Goal: Transaction & Acquisition: Purchase product/service

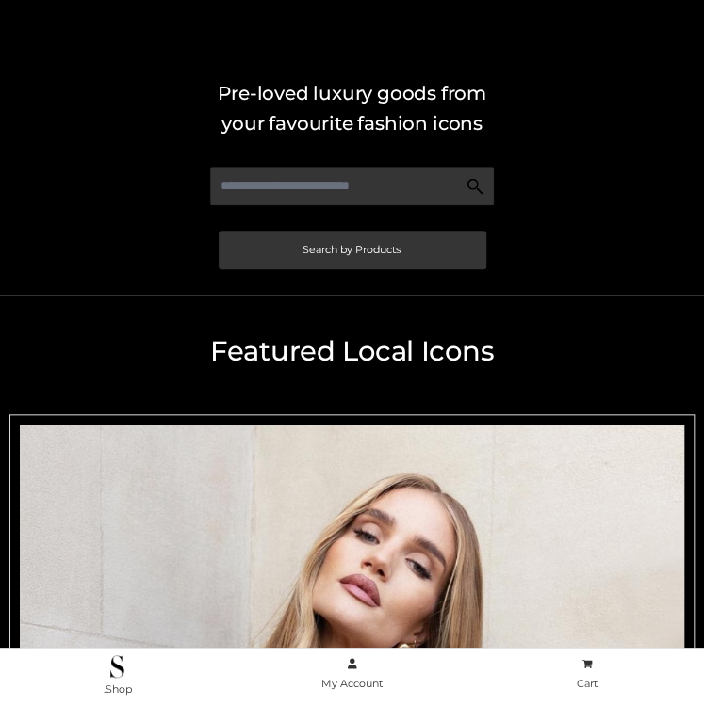
scroll to position [332, 0]
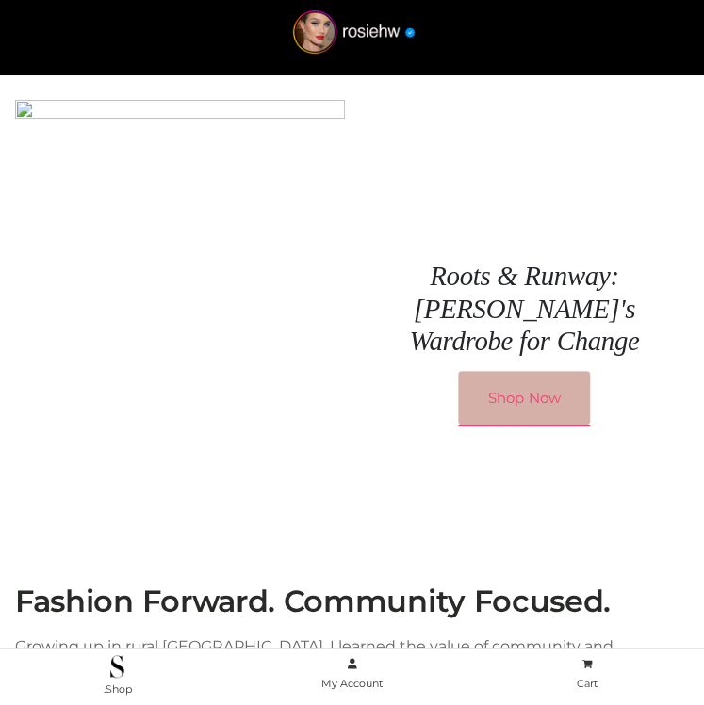
click at [528, 391] on link "Shop Now" at bounding box center [524, 398] width 132 height 55
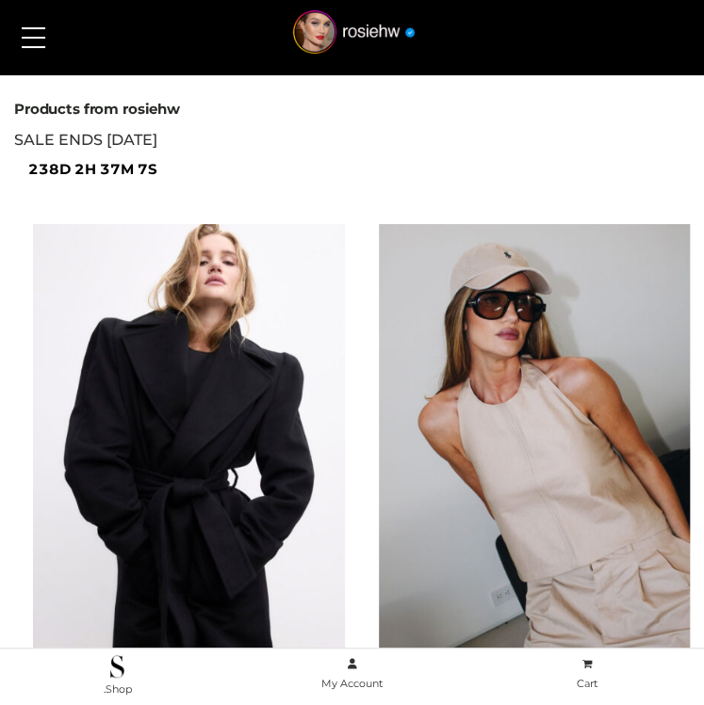
scroll to position [1060, 0]
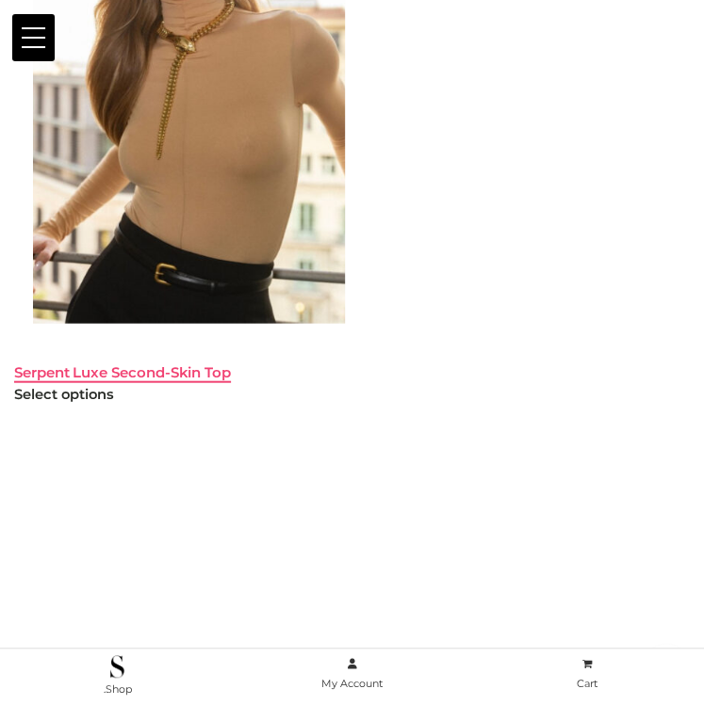
click at [158, 364] on link "Serpent Luxe Second-Skin Top" at bounding box center [122, 373] width 217 height 18
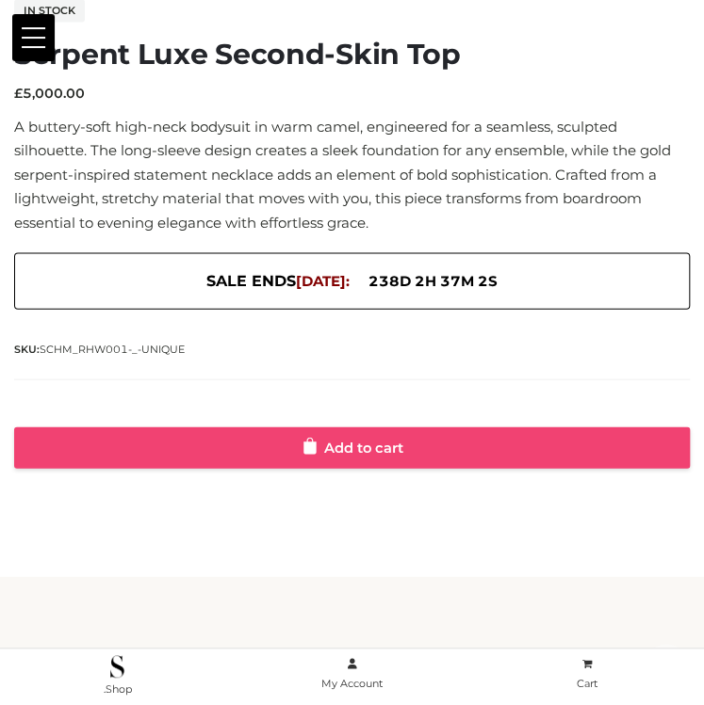
scroll to position [1023, 0]
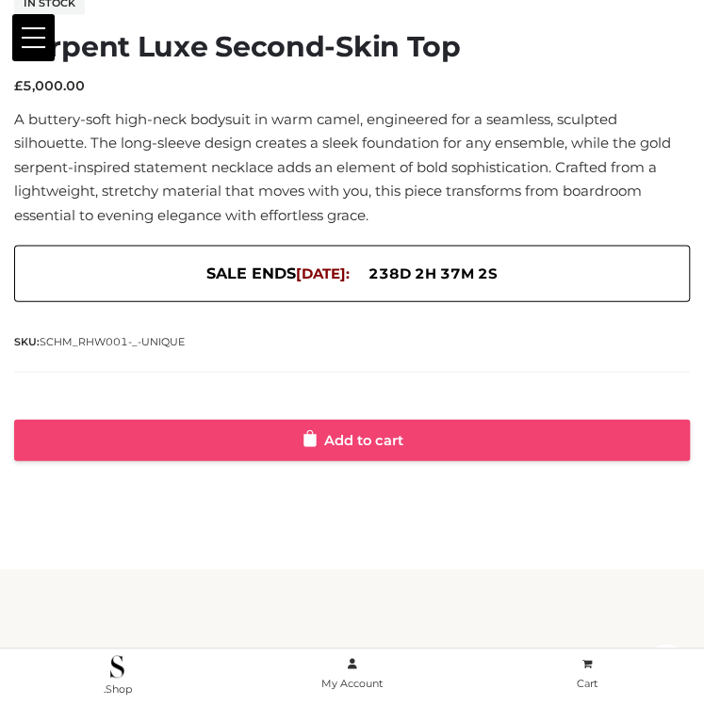
click at [397, 445] on link "Add to cart" at bounding box center [351, 439] width 675 height 41
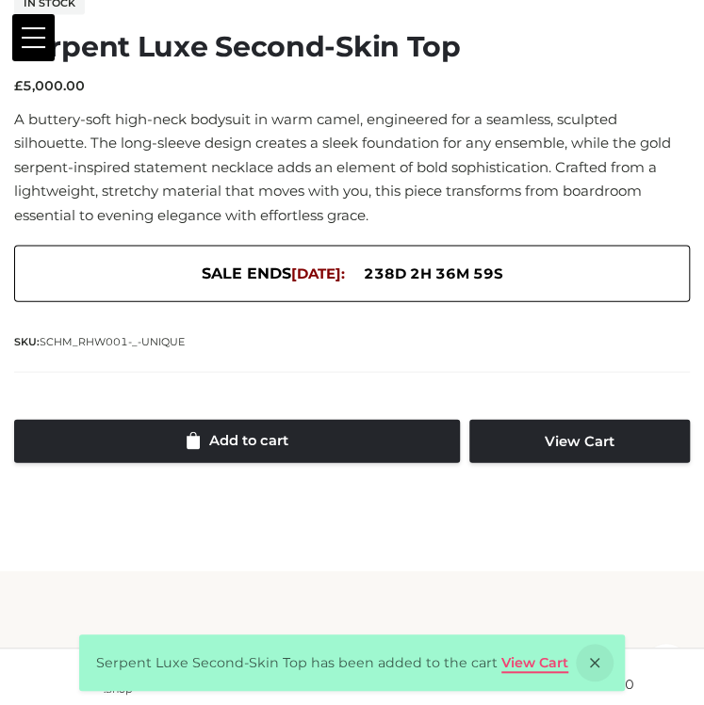
click at [514, 660] on link "View Cart" at bounding box center [534, 663] width 67 height 17
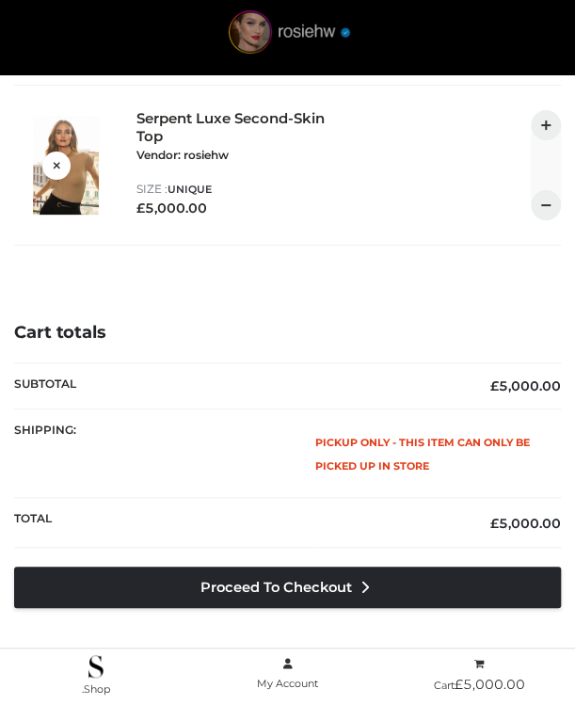
click at [318, 16] on img at bounding box center [289, 36] width 164 height 53
